Goal: Information Seeking & Learning: Learn about a topic

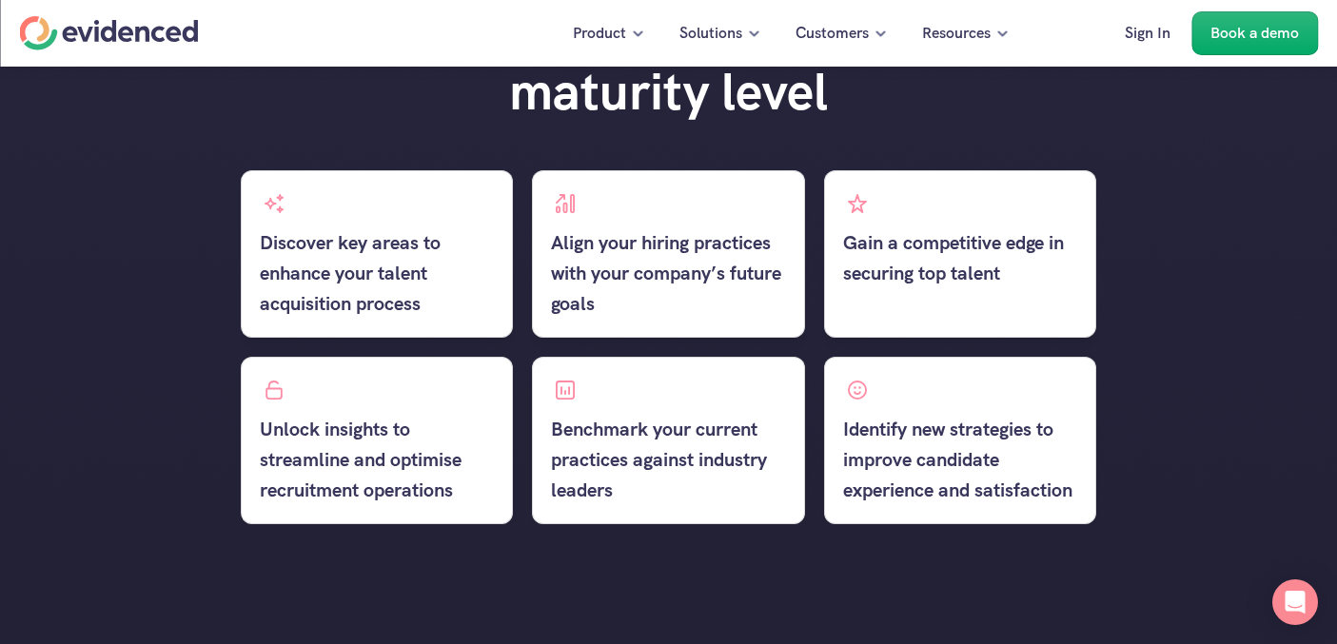
scroll to position [991, 0]
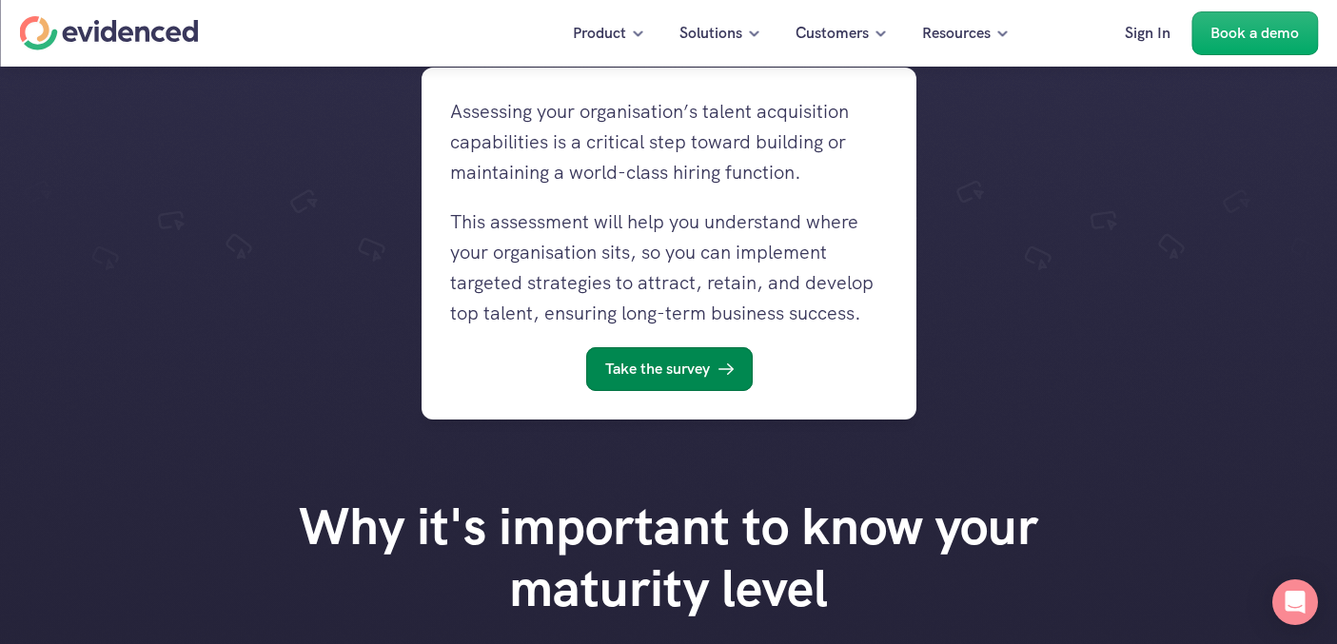
click at [701, 371] on p "Take the survey" at bounding box center [656, 369] width 105 height 25
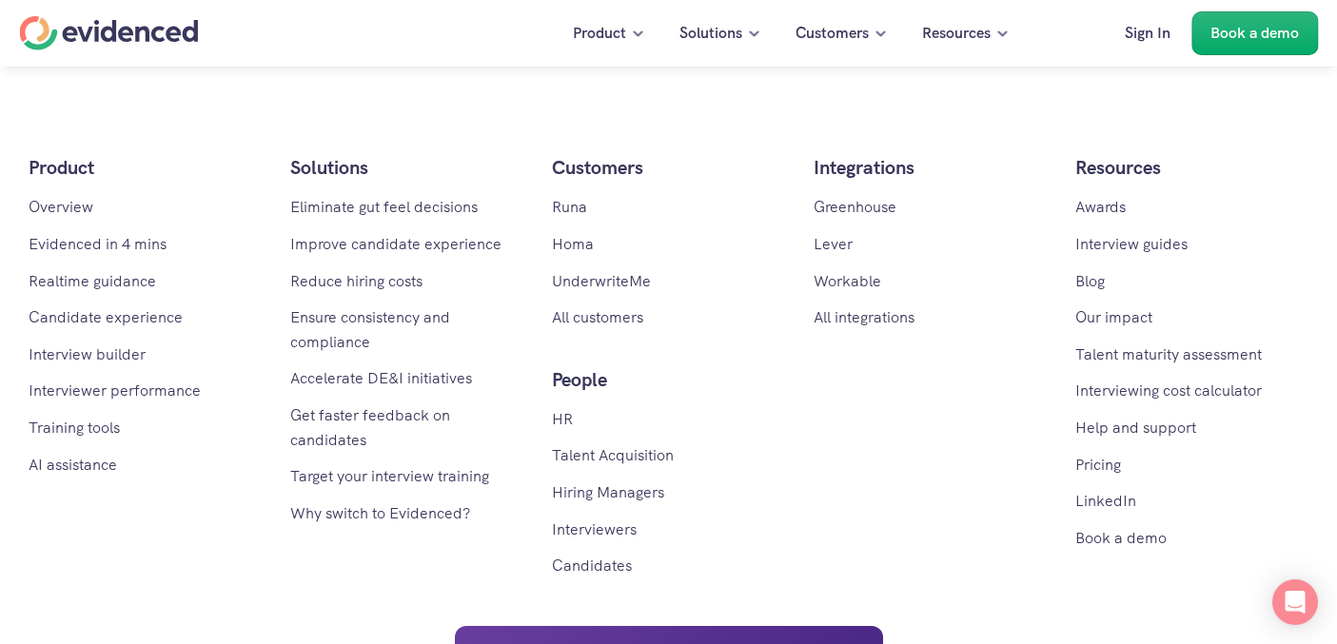
scroll to position [2611, 0]
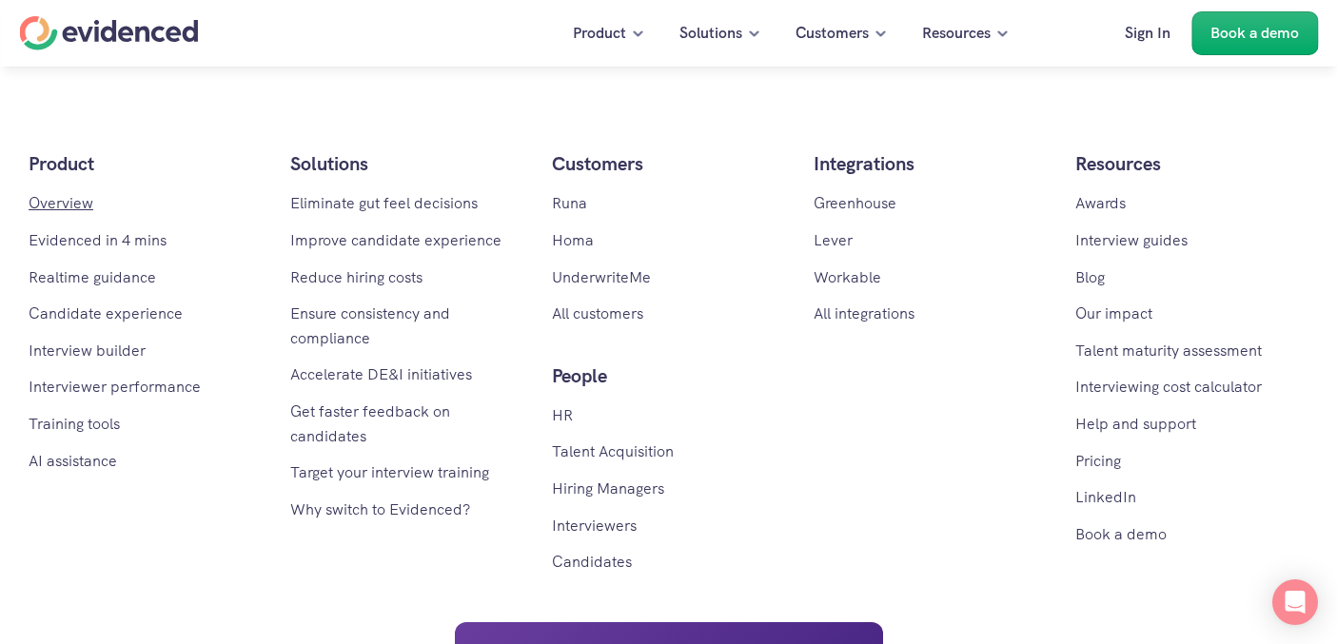
click at [58, 200] on link "Overview" at bounding box center [61, 203] width 65 height 20
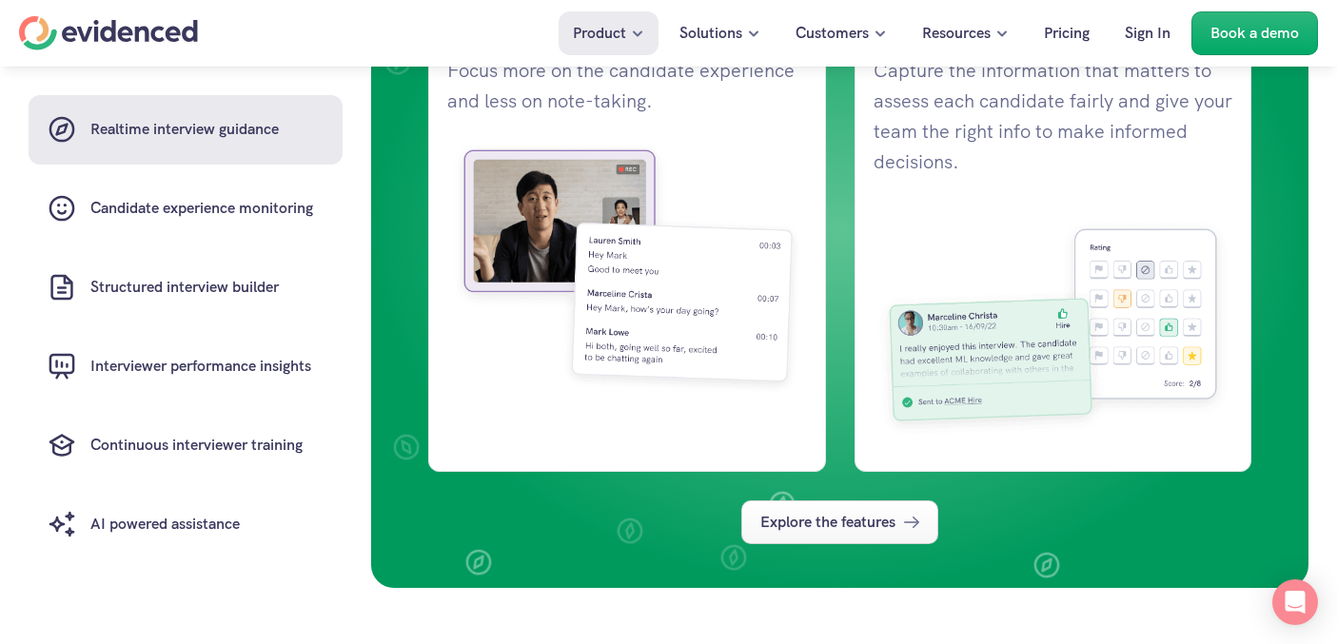
scroll to position [1643, 0]
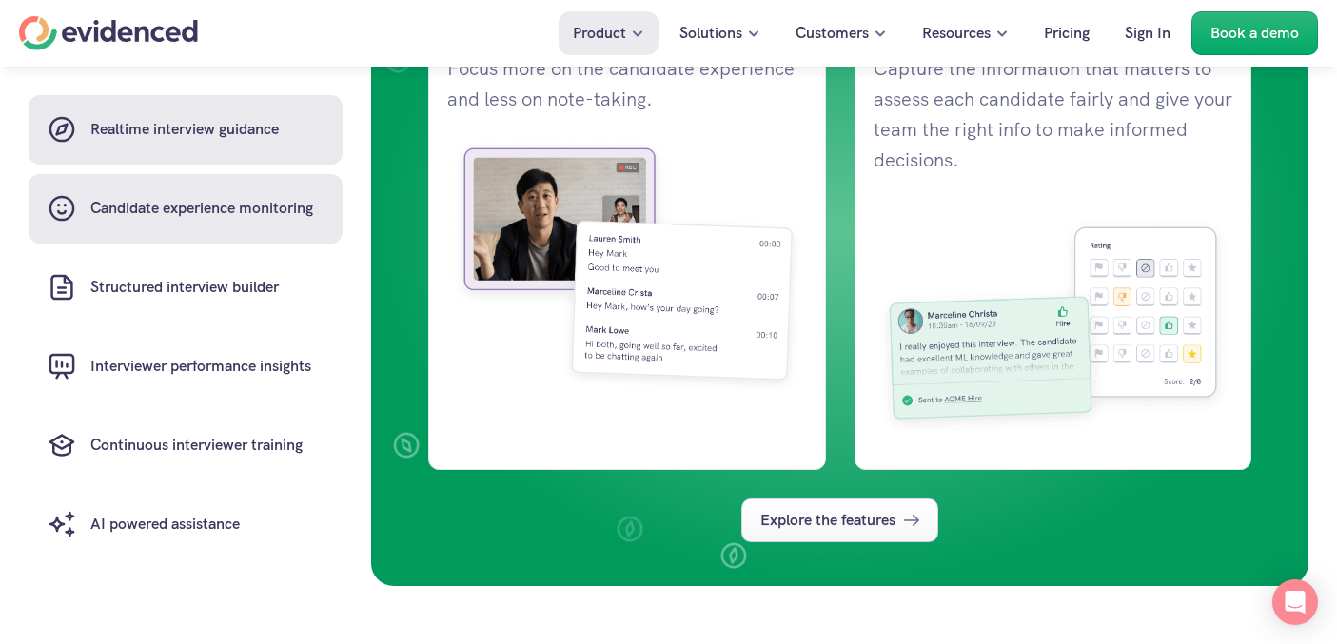
click at [197, 203] on h6 "Candidate experience monitoring" at bounding box center [201, 209] width 223 height 25
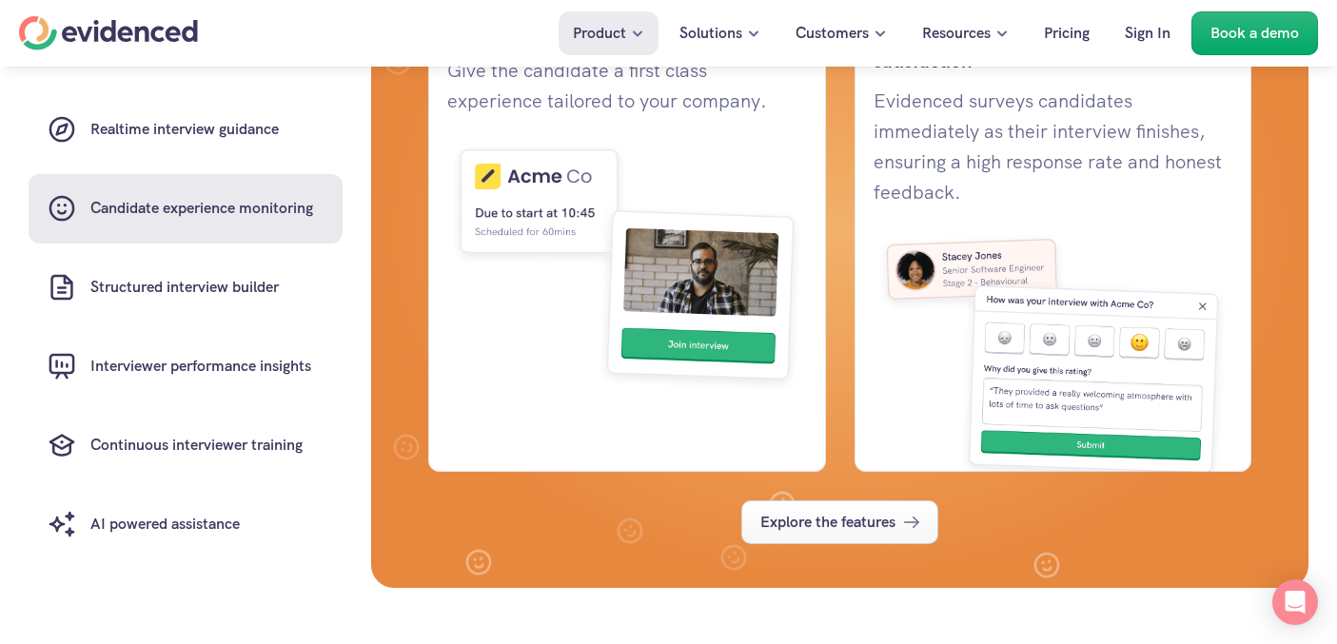
scroll to position [2441, 0]
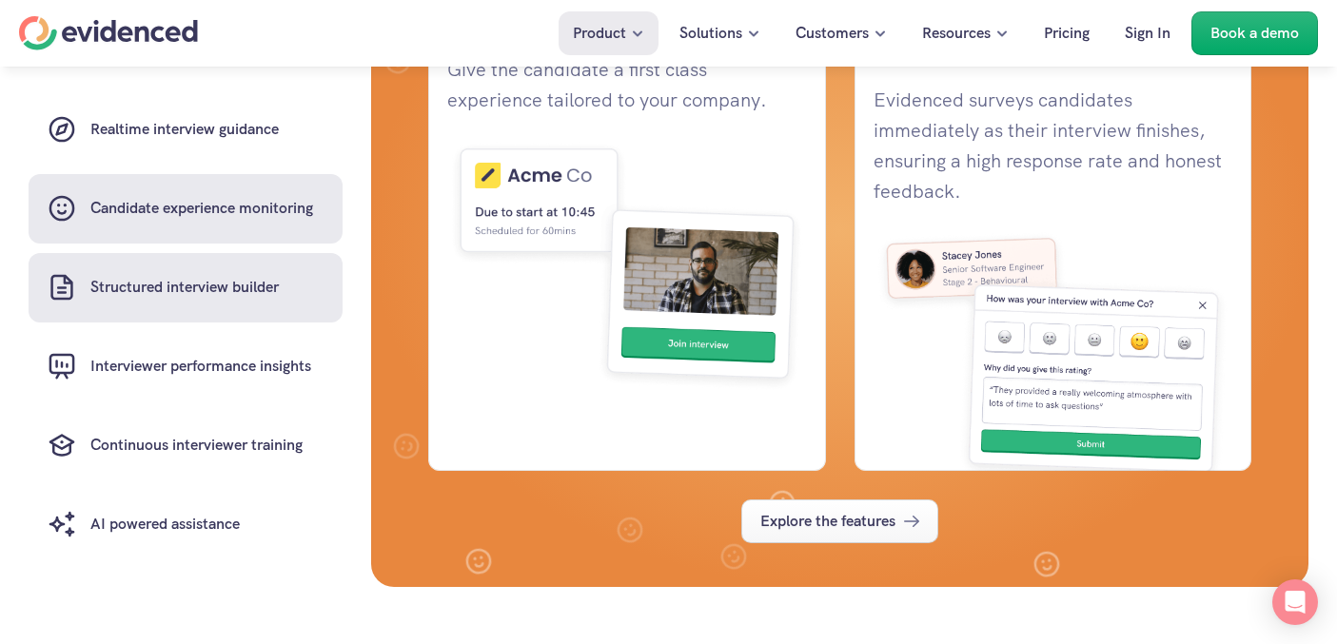
click at [307, 273] on link "Structured interview builder" at bounding box center [186, 287] width 314 height 69
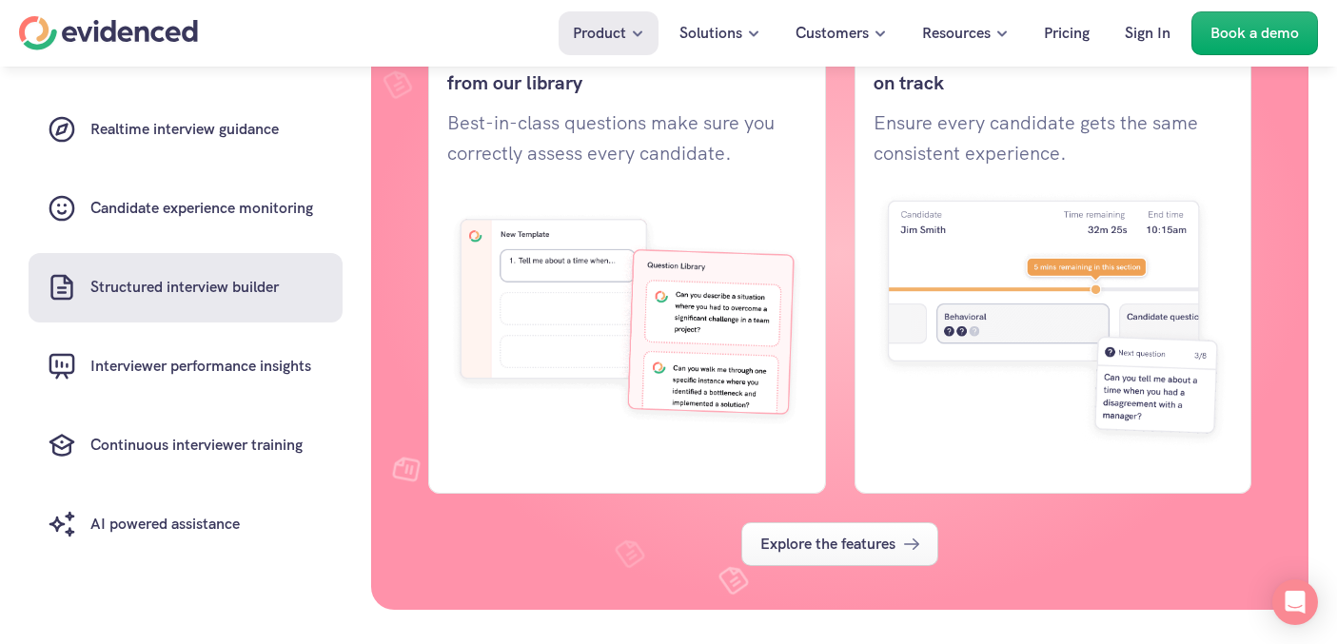
scroll to position [3219, 0]
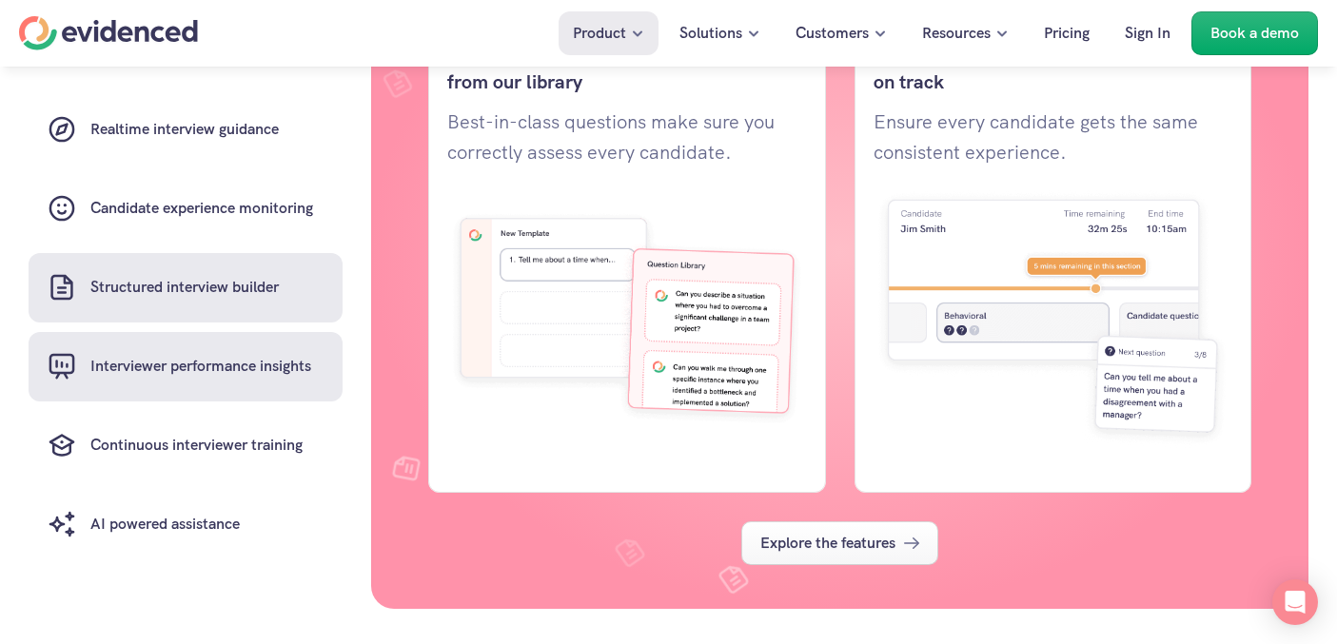
click at [323, 380] on link "Interviewer performance insights" at bounding box center [186, 366] width 314 height 69
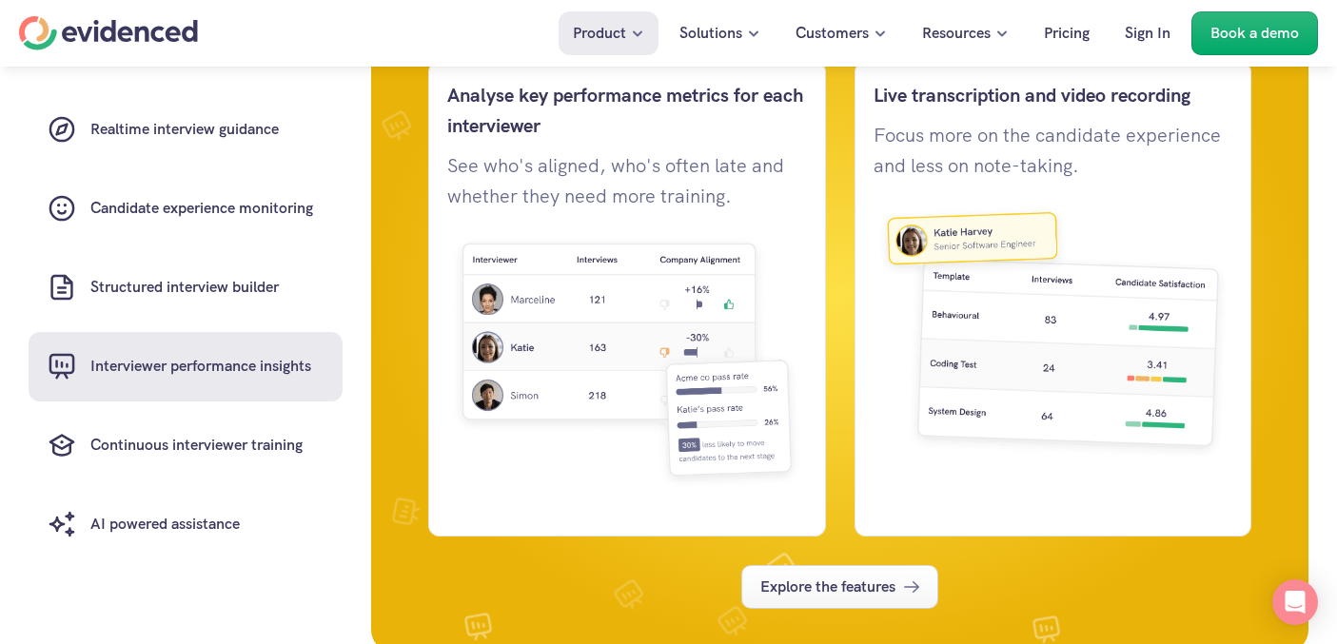
scroll to position [3978, 0]
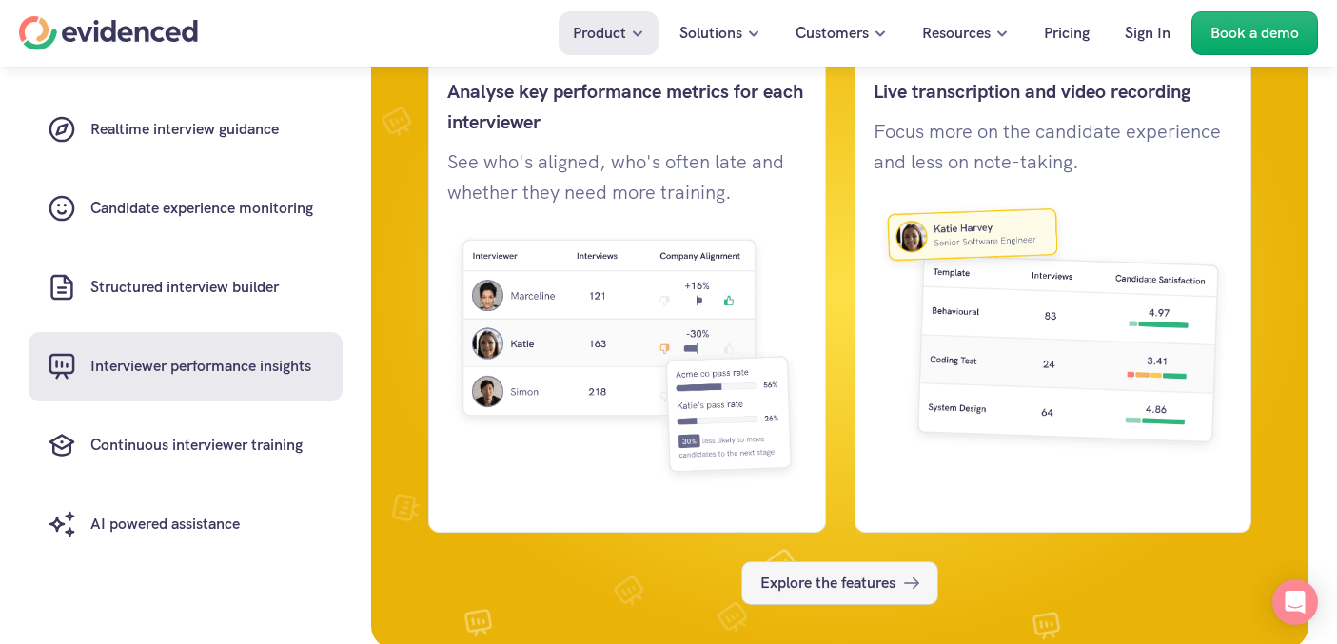
click at [841, 581] on p "Explore the features" at bounding box center [827, 583] width 135 height 25
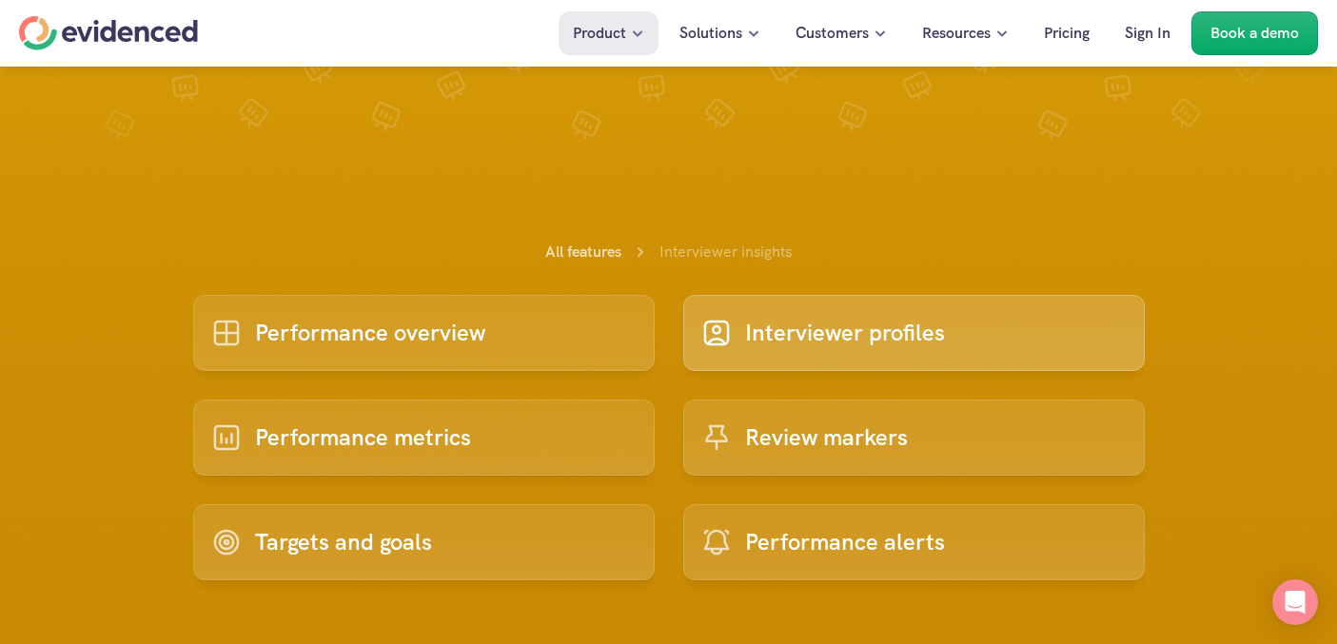
scroll to position [389, 0]
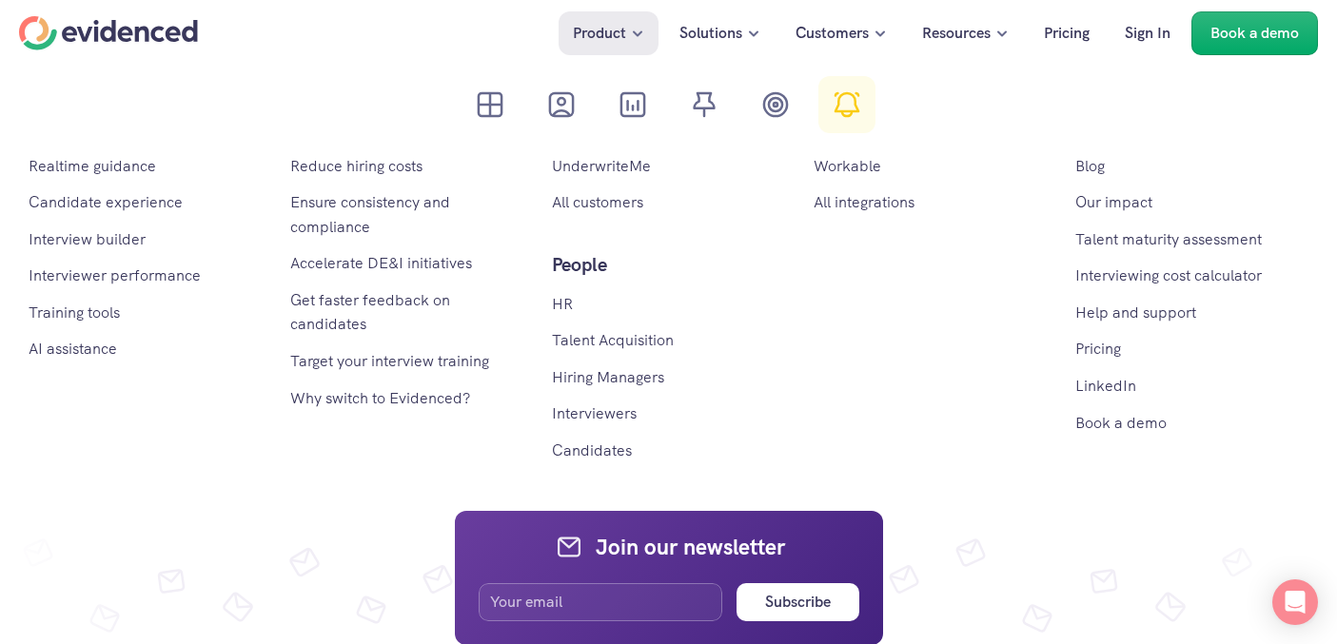
scroll to position [8764, 0]
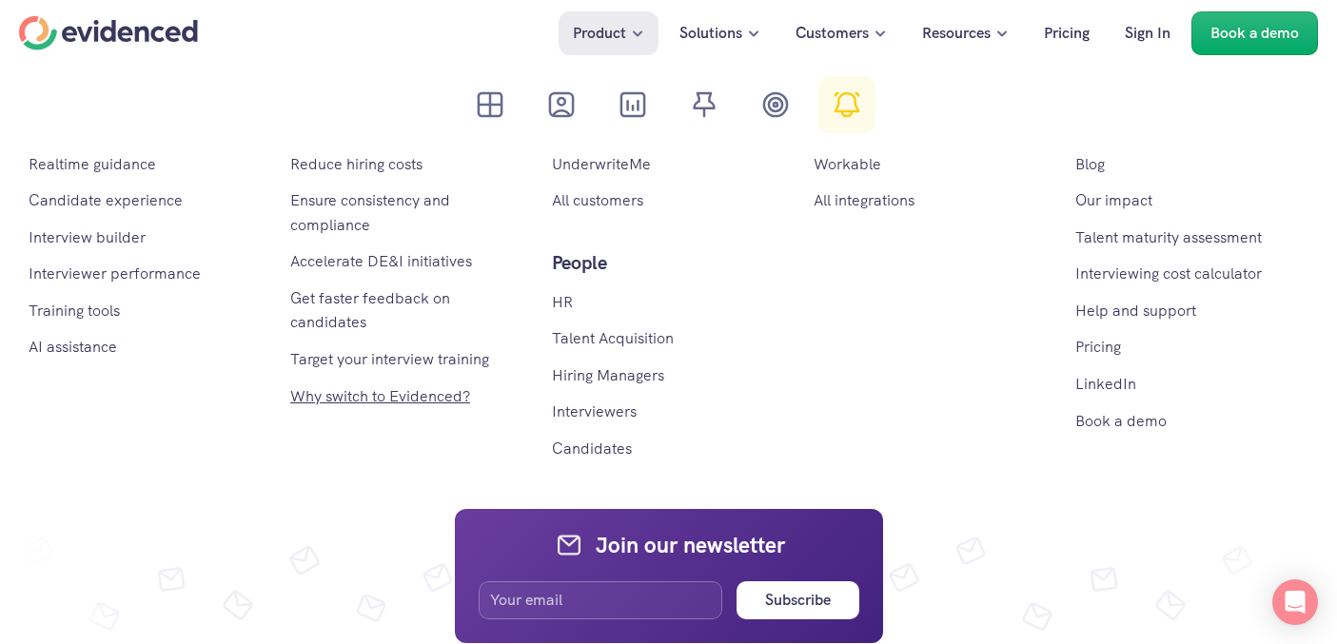
click at [375, 391] on link "Why switch to Evidenced?" at bounding box center [380, 396] width 180 height 20
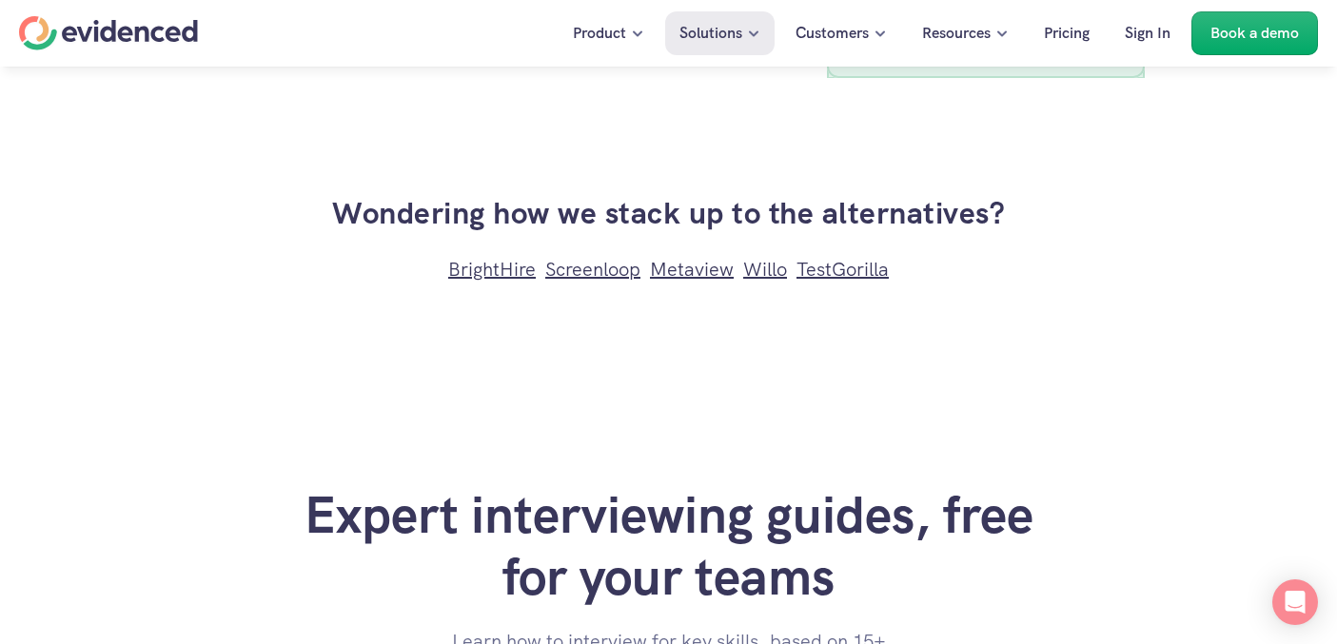
scroll to position [5657, 0]
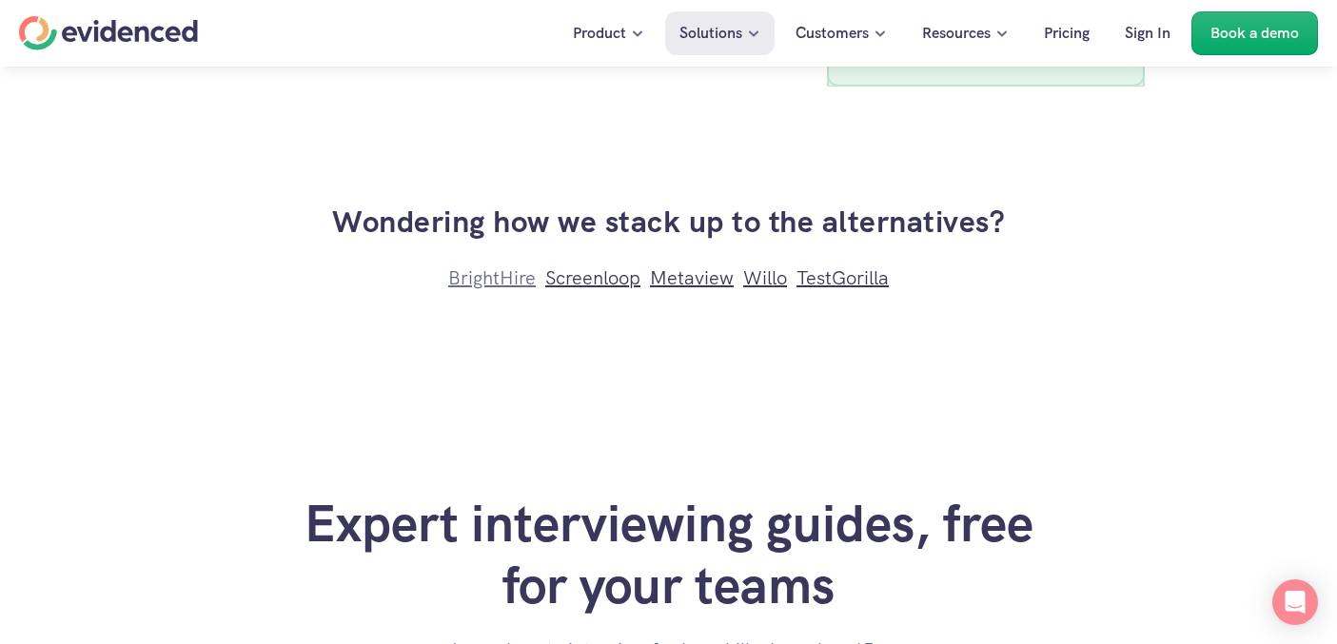
click at [493, 272] on link "BrightHire" at bounding box center [492, 278] width 88 height 25
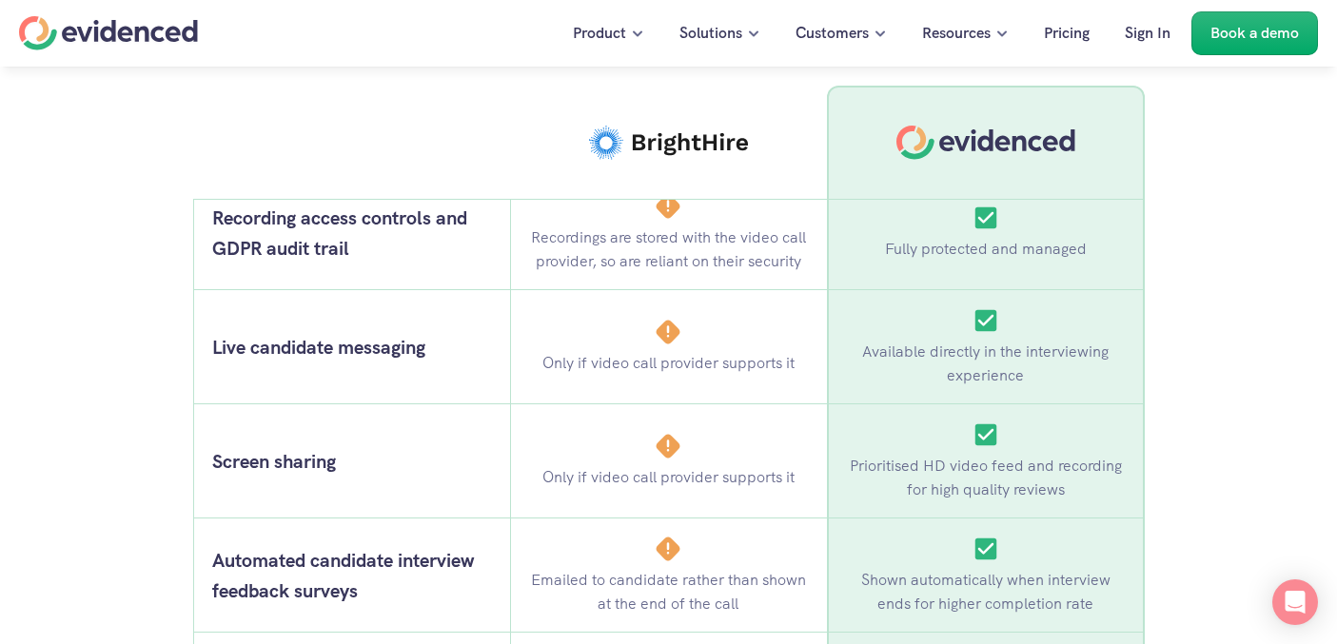
scroll to position [1343, 0]
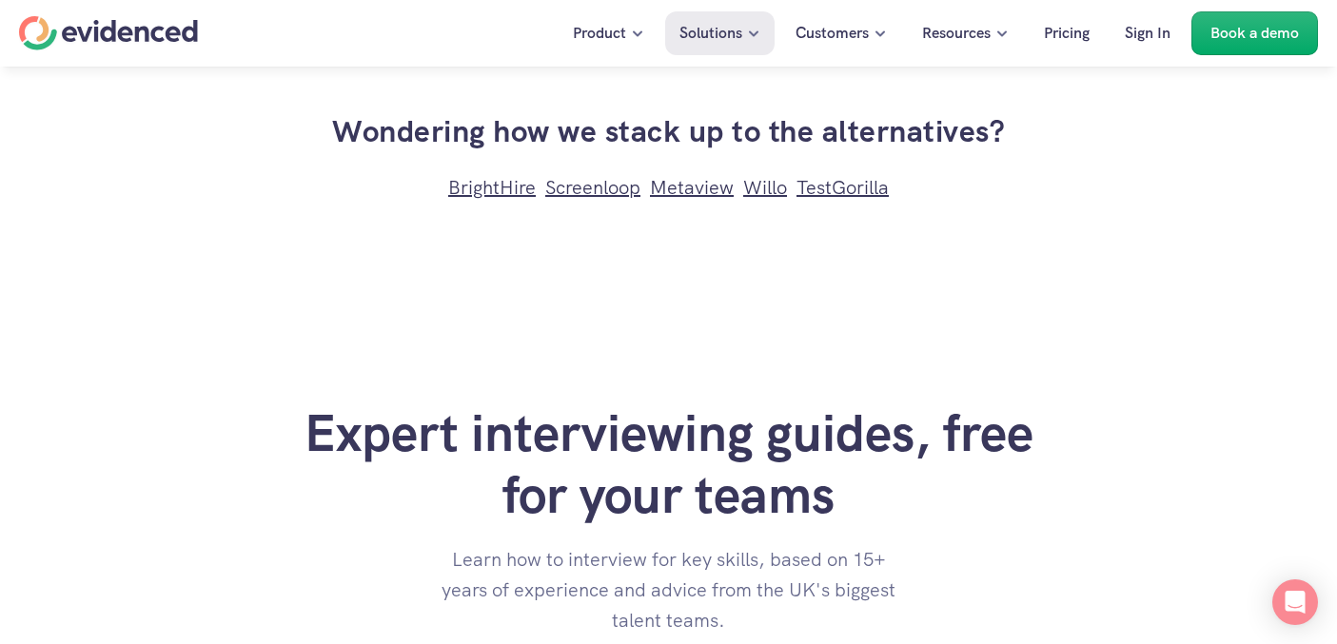
scroll to position [5762, 0]
